Goal: Check status

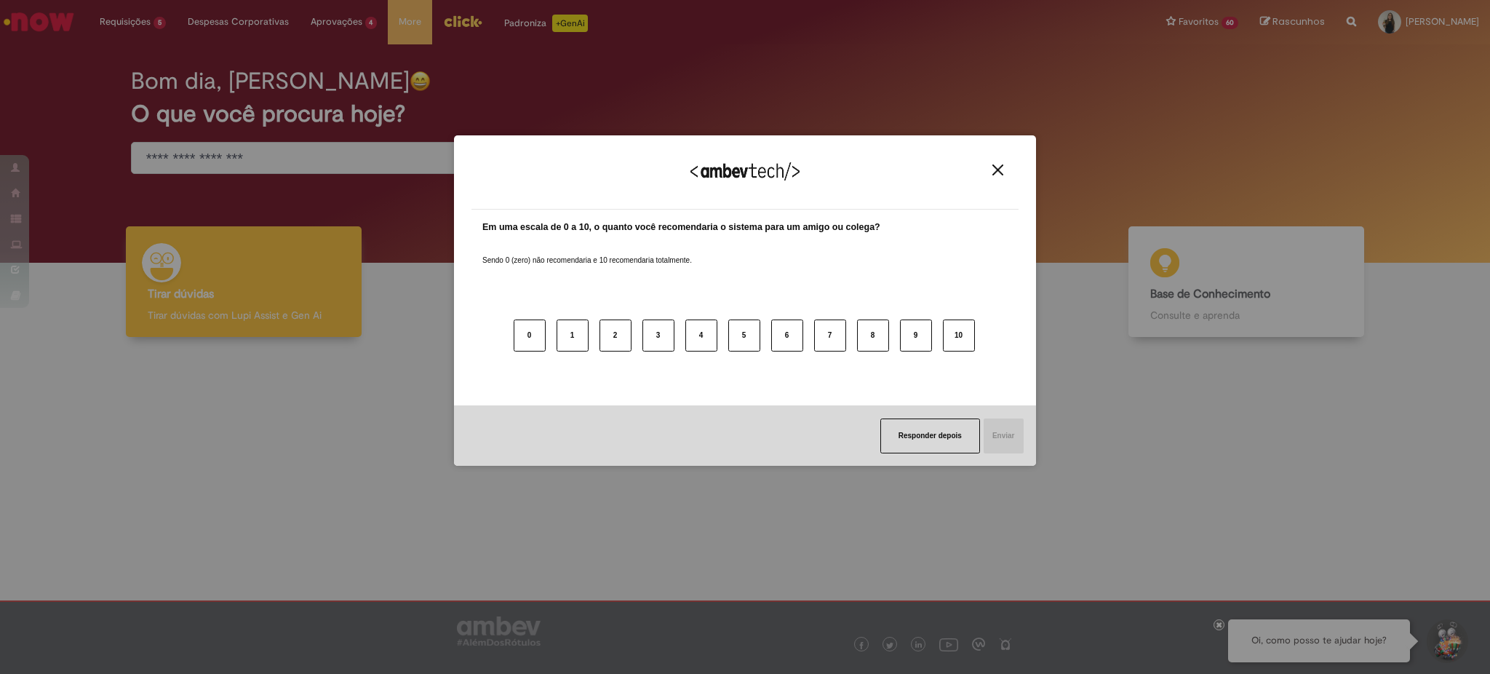
click at [991, 164] on button "Close" at bounding box center [998, 170] width 20 height 12
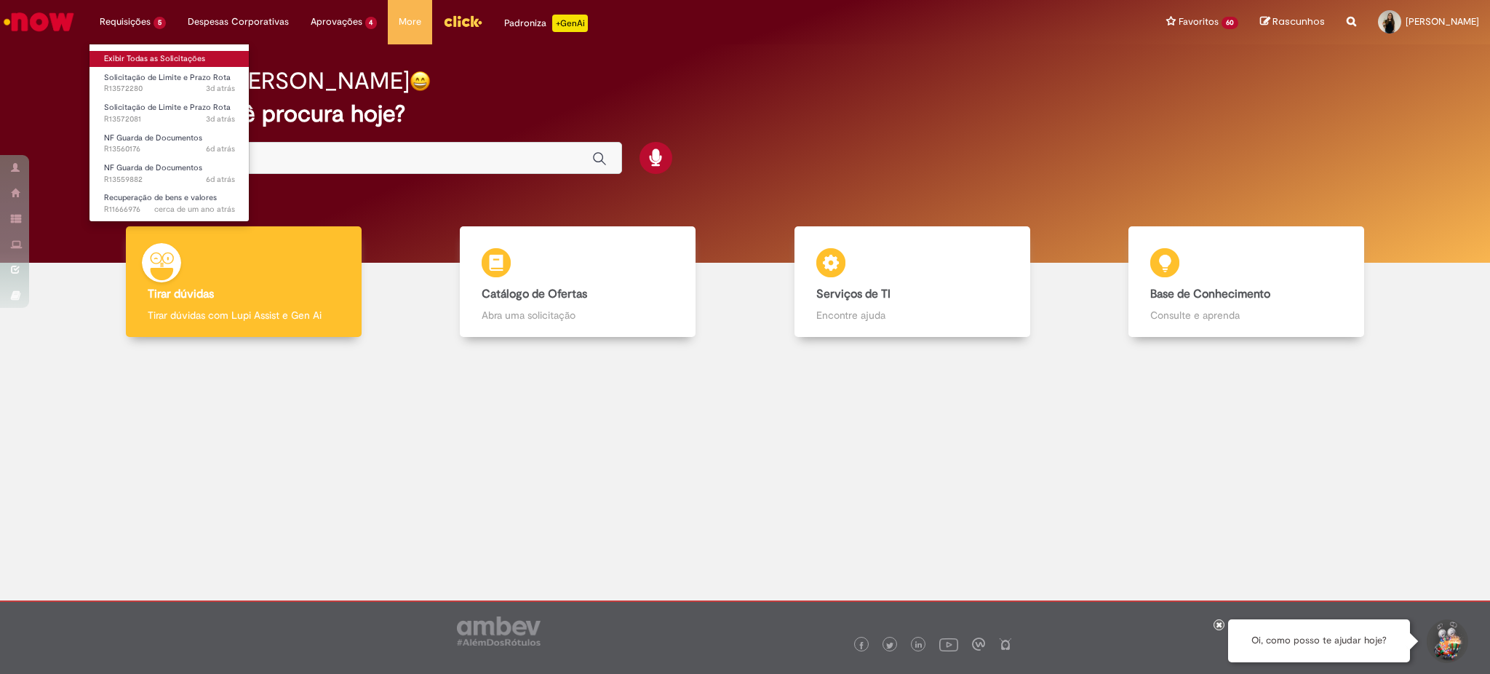
click at [133, 58] on link "Exibir Todas as Solicitações" at bounding box center [169, 59] width 160 height 16
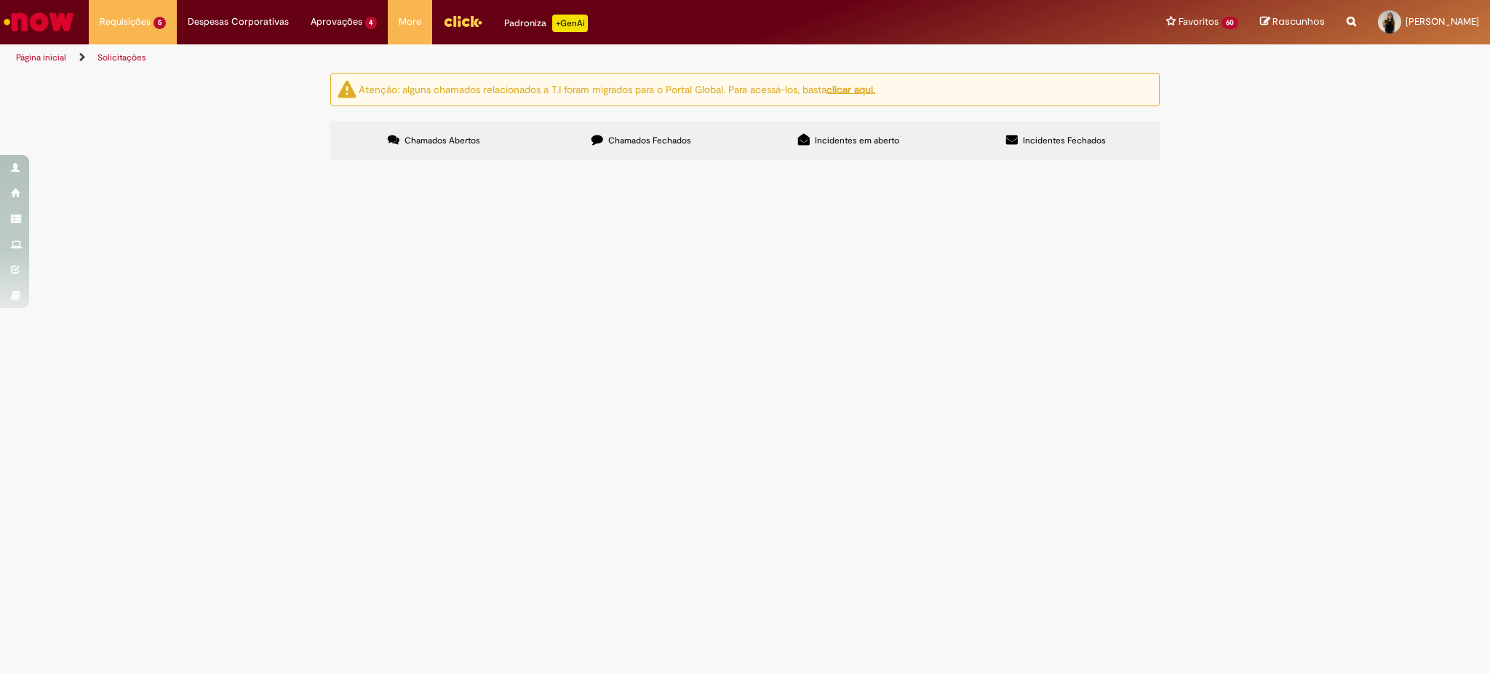
click at [0, 0] on span "Solicitação de Limite e Prazo Rota" at bounding box center [0, 0] width 0 height 0
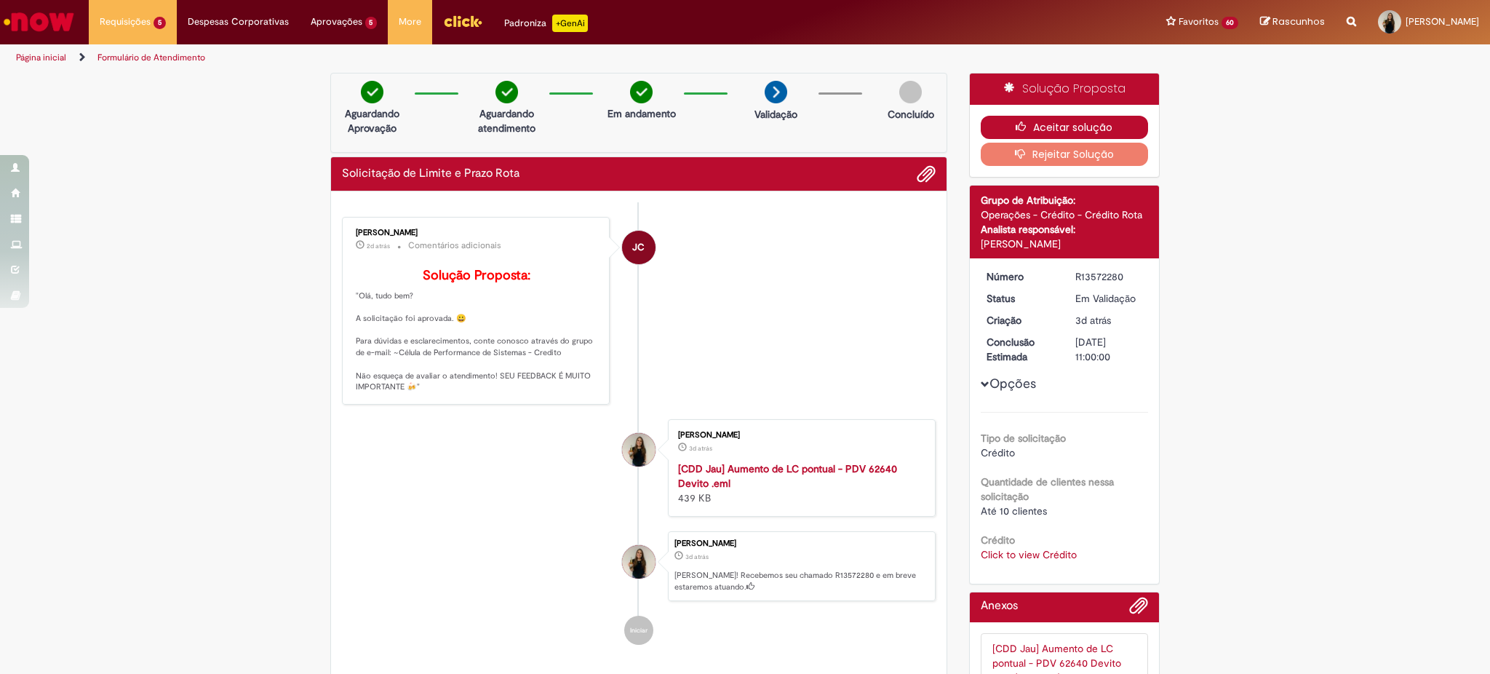
click at [998, 124] on button "Aceitar solução" at bounding box center [1064, 127] width 168 height 23
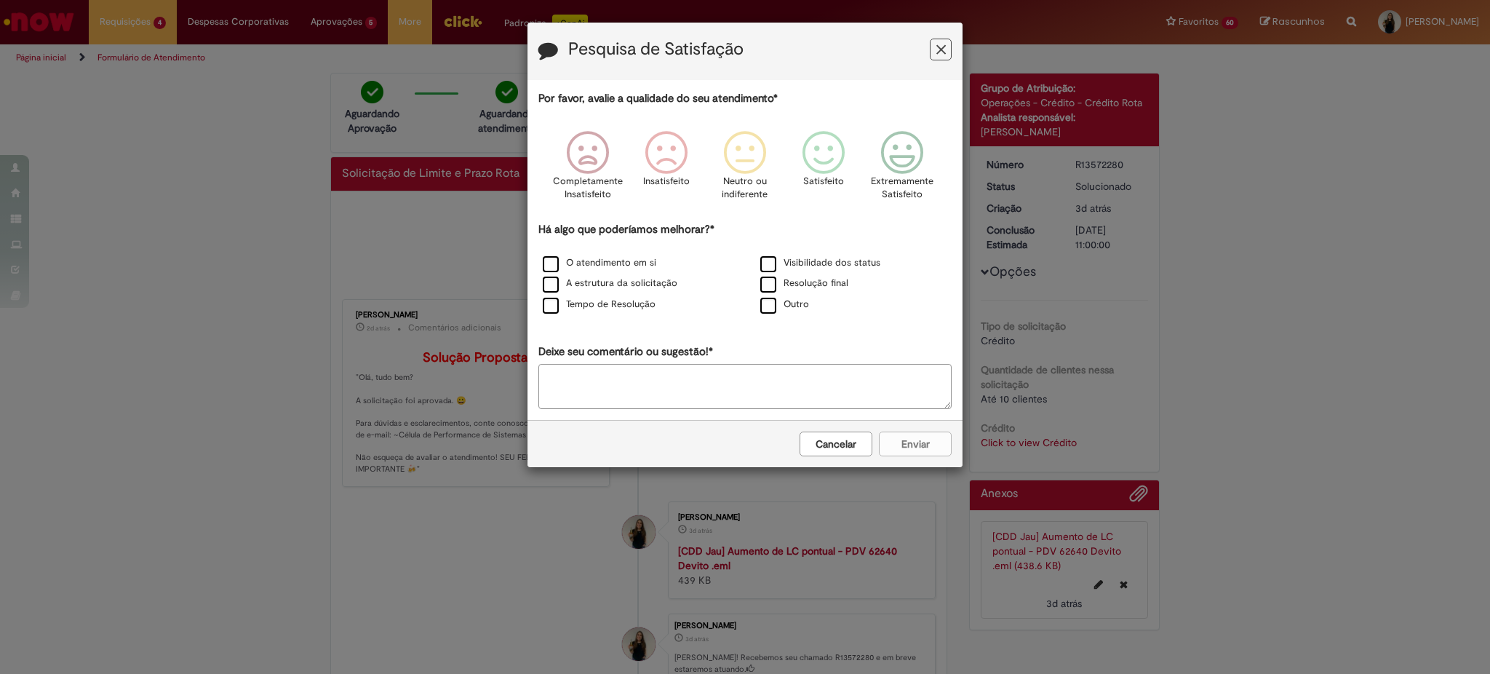
click at [945, 55] on icon "Feedback" at bounding box center [940, 49] width 9 height 15
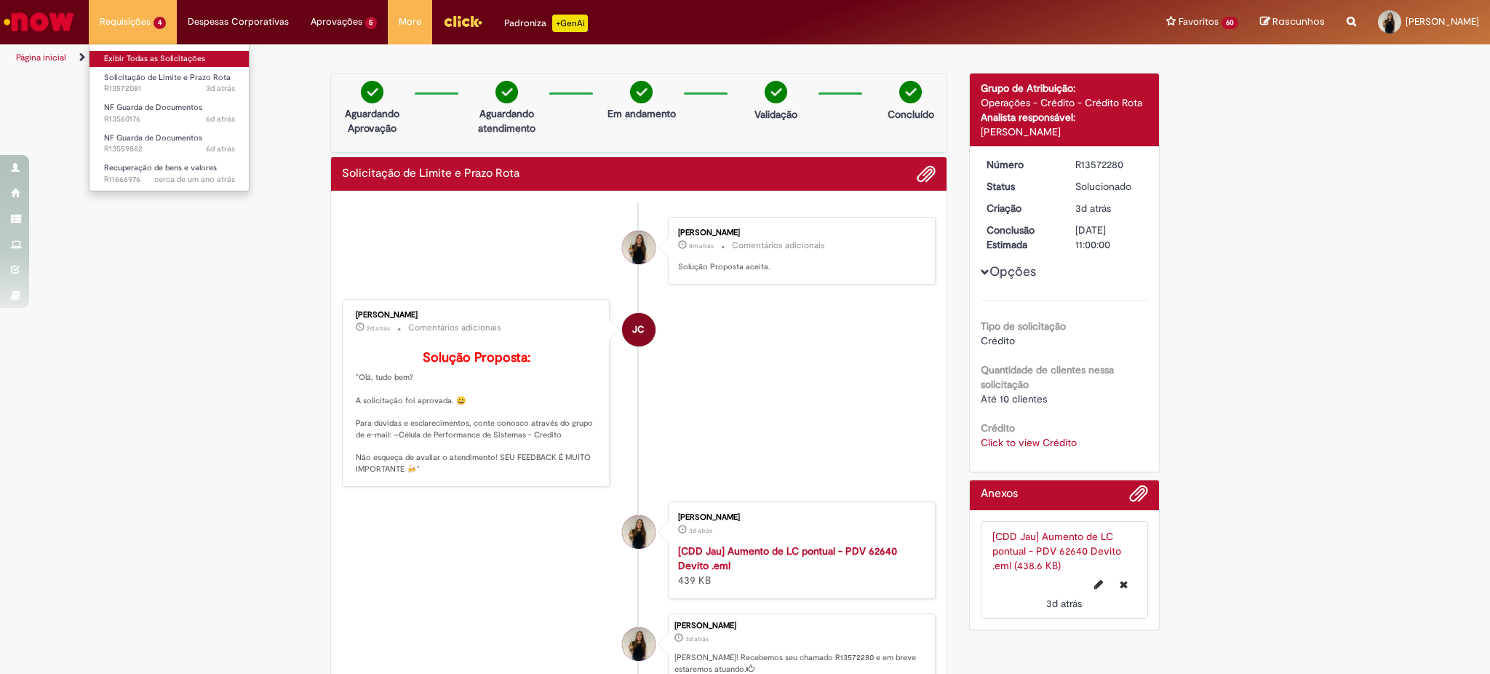
click at [144, 62] on link "Exibir Todas as Solicitações" at bounding box center [169, 59] width 160 height 16
